Goal: Task Accomplishment & Management: Manage account settings

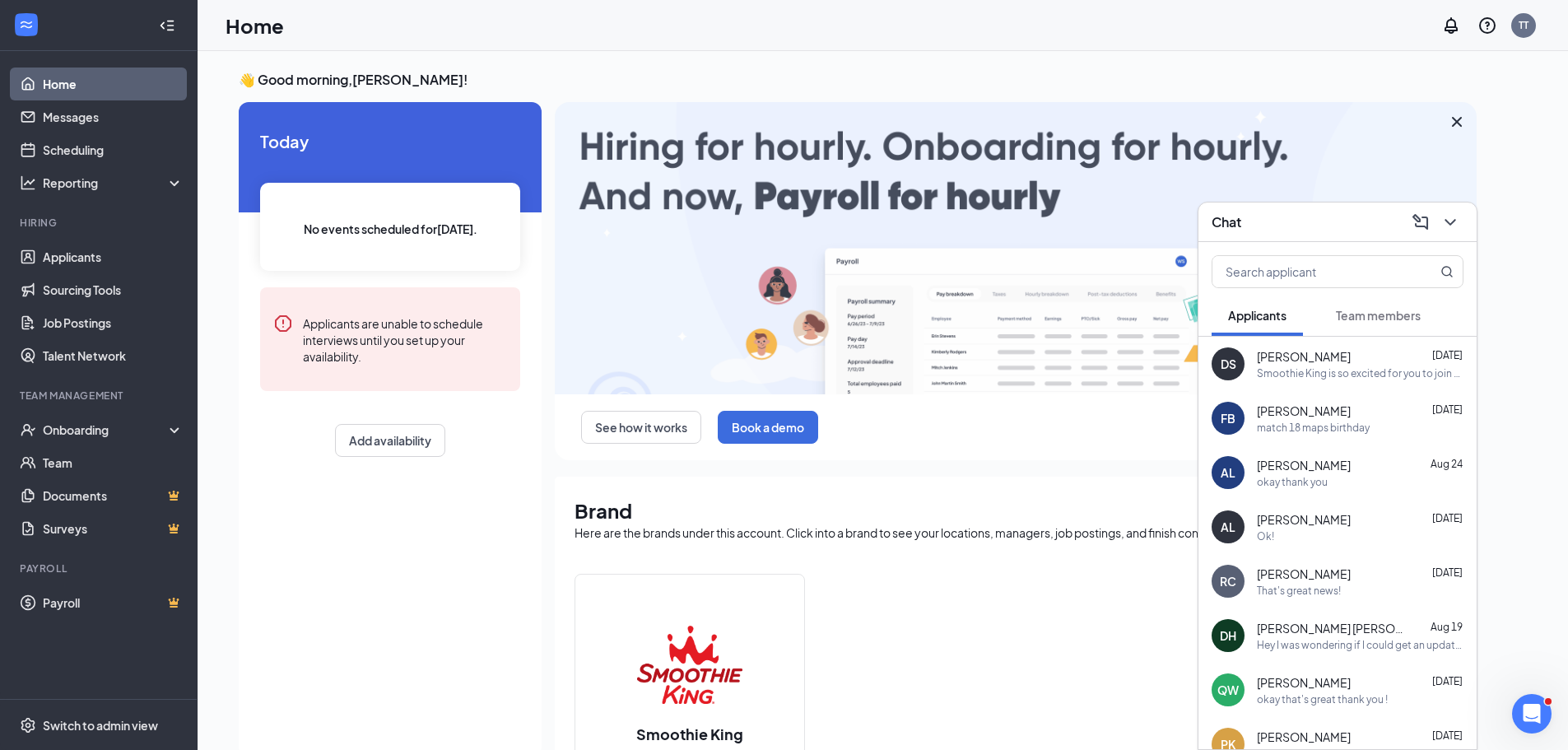
click at [1371, 312] on span "Team members" at bounding box center [1378, 315] width 85 height 15
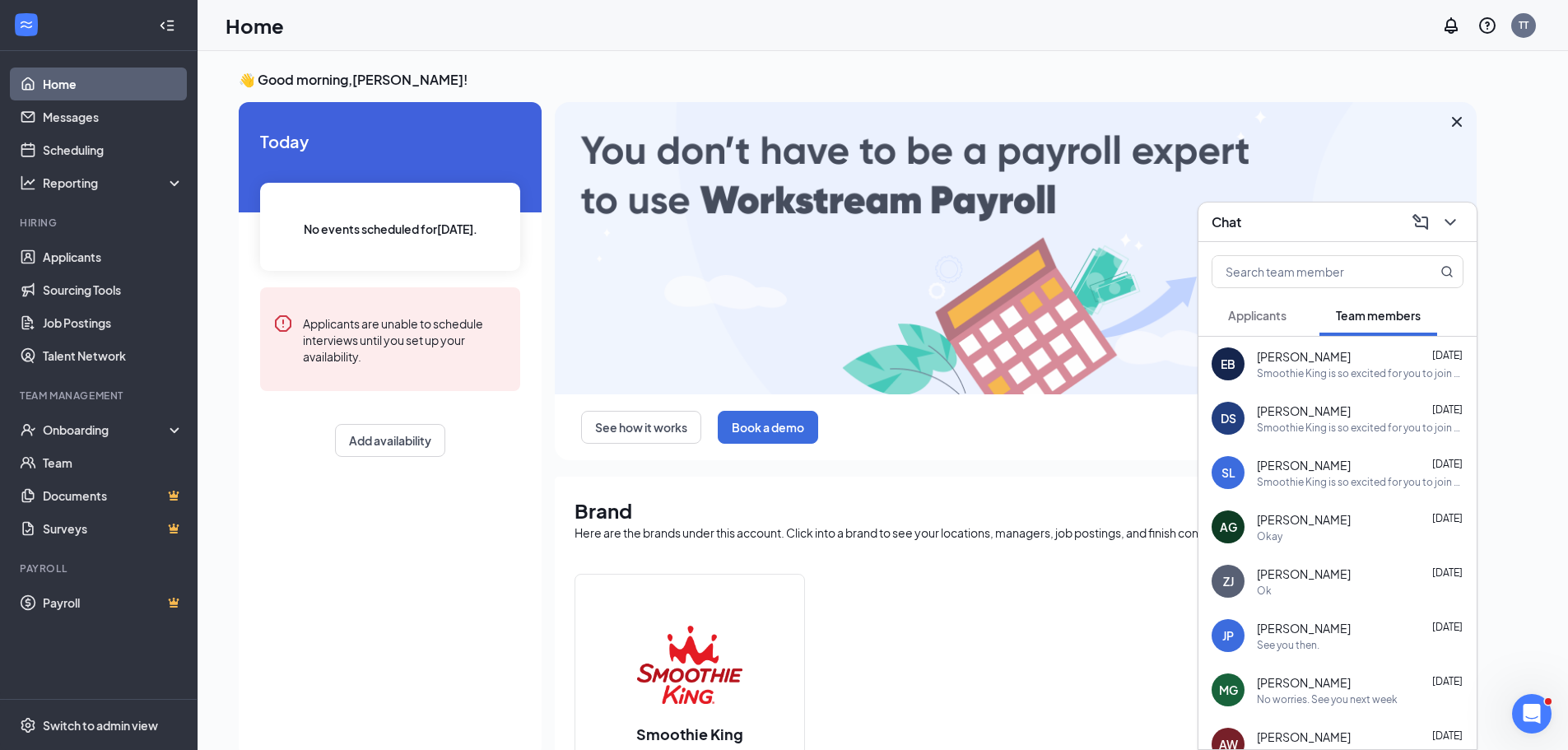
click at [1327, 354] on div "[PERSON_NAME] [DATE]" at bounding box center [1360, 356] width 207 height 16
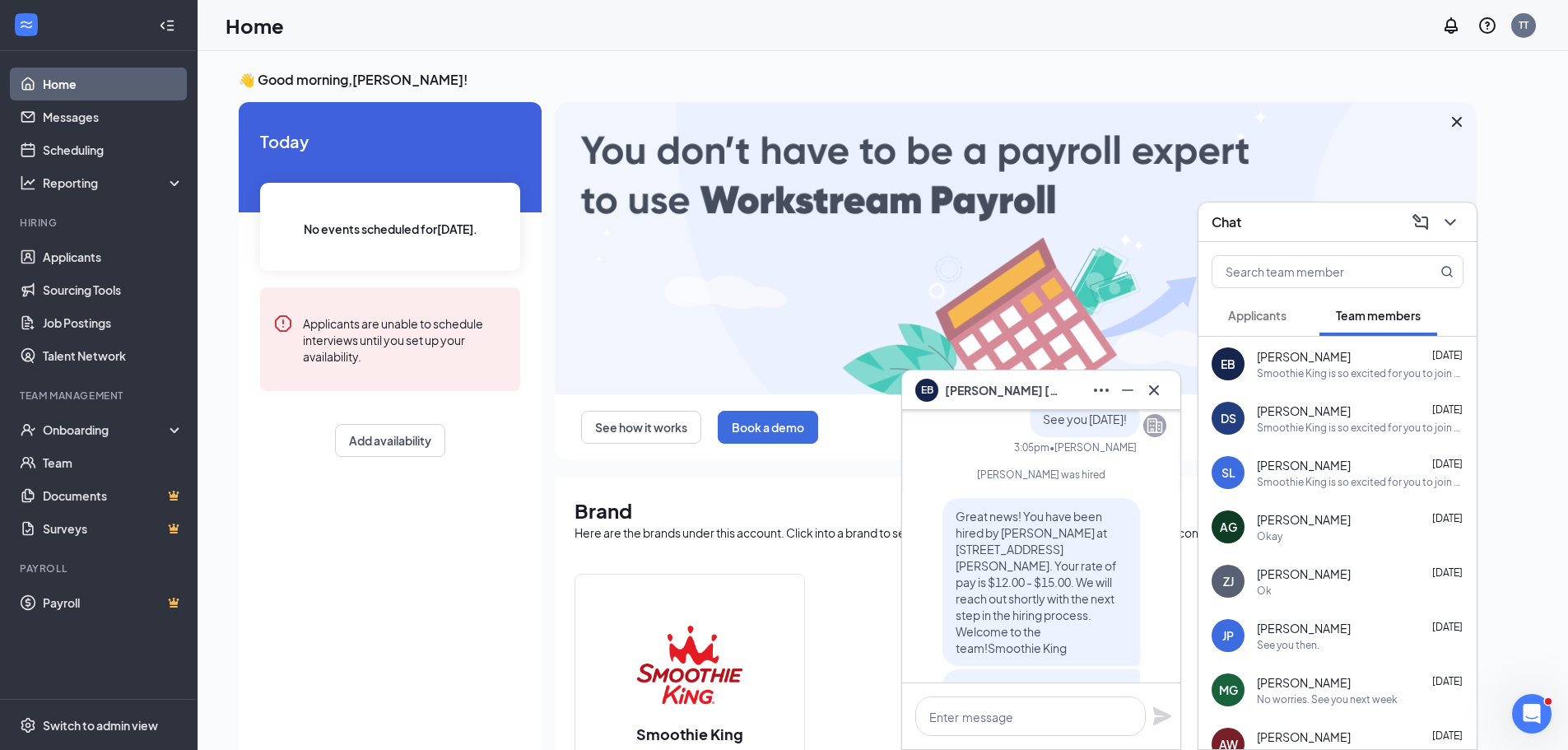
scroll to position [-165, 0]
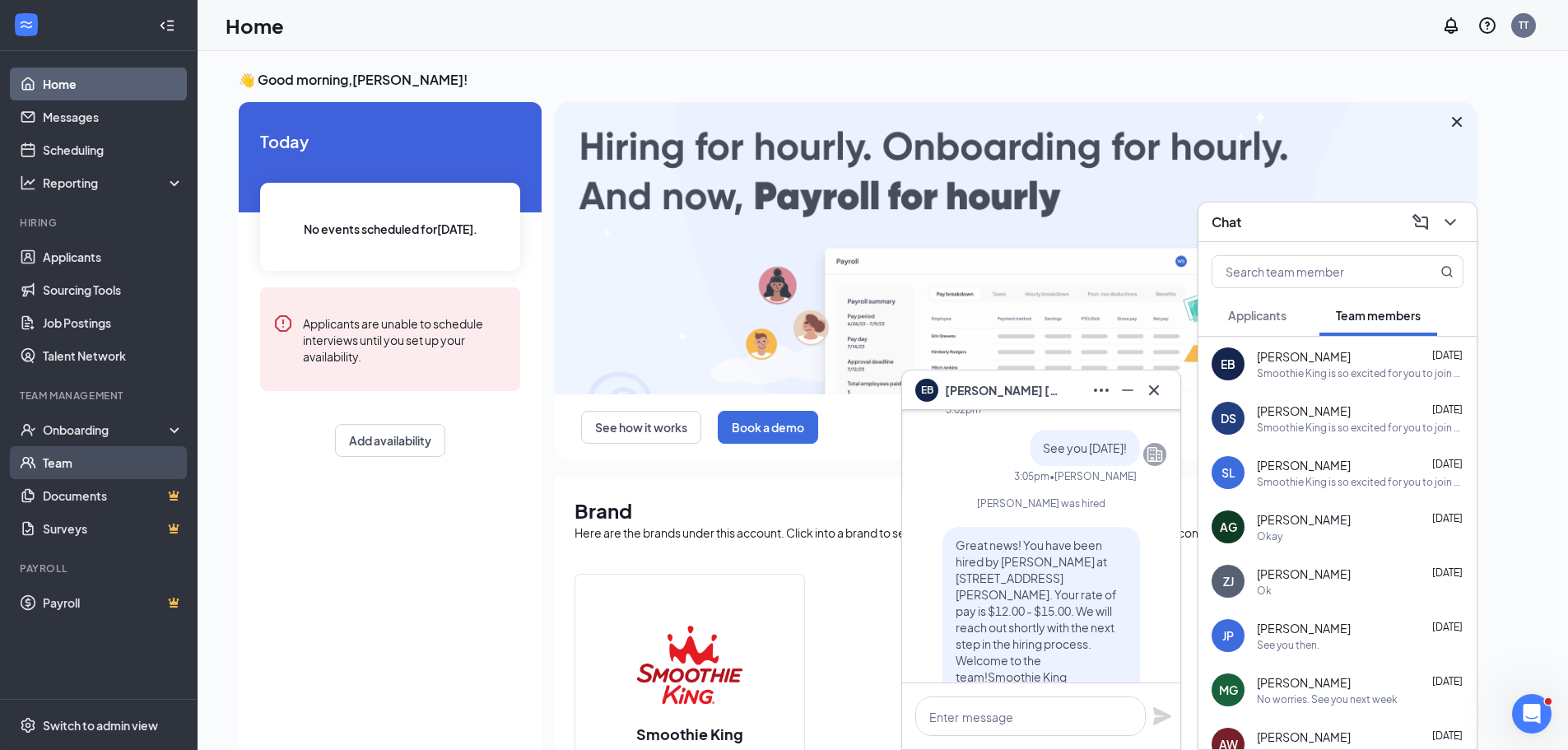
click at [115, 463] on link "Team" at bounding box center [113, 463] width 141 height 33
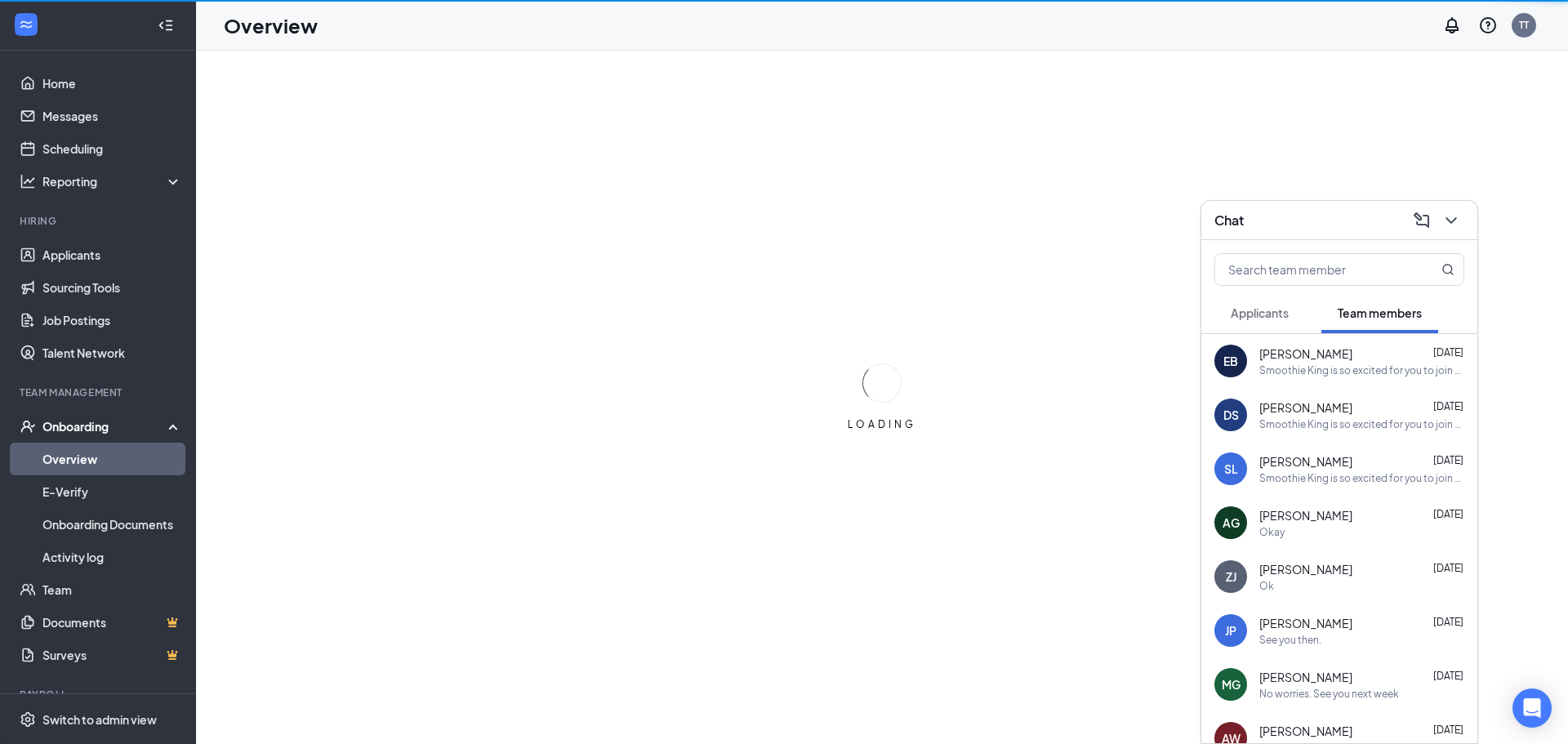
click at [1457, 215] on div "Chat" at bounding box center [1340, 220] width 276 height 39
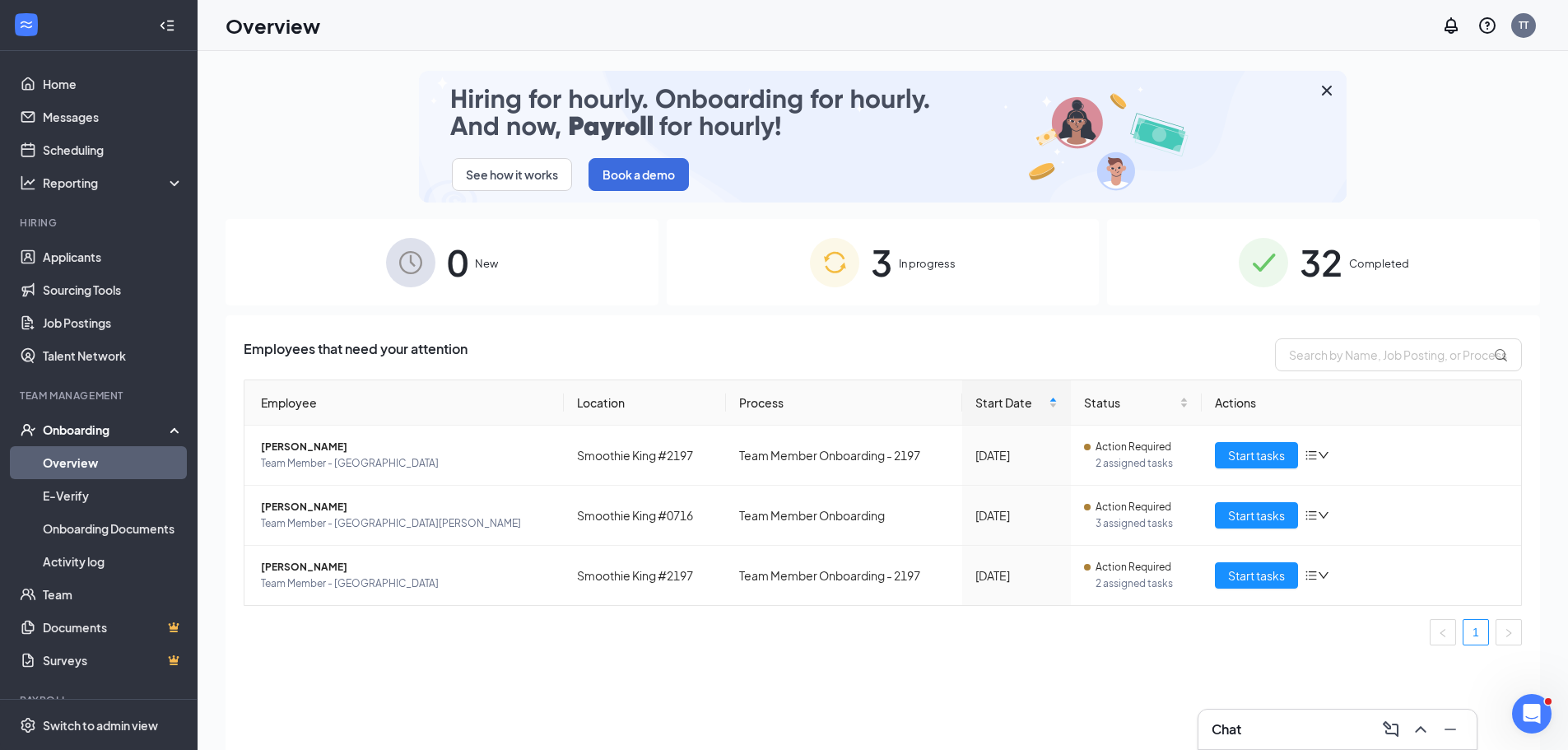
click at [969, 281] on div "3 In progress" at bounding box center [883, 262] width 433 height 87
